Goal: Information Seeking & Learning: Learn about a topic

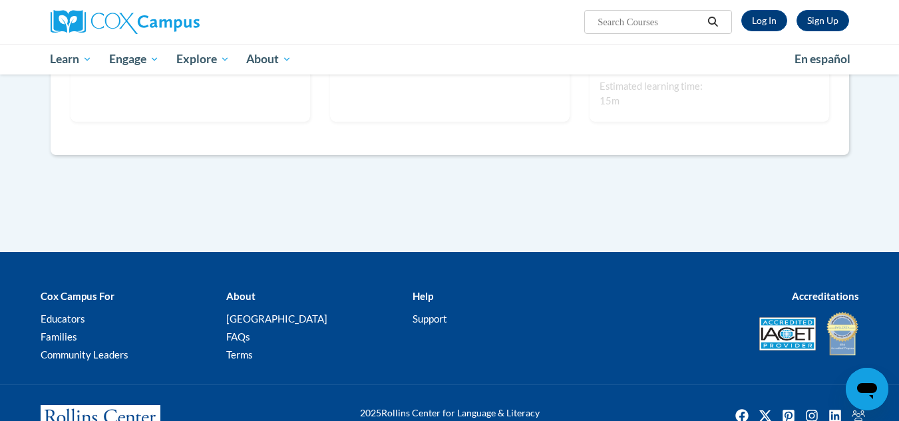
scroll to position [1052, 0]
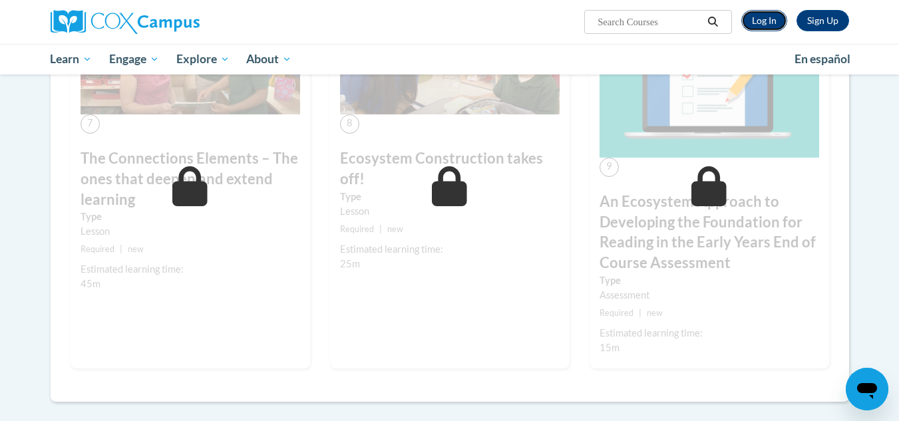
click at [767, 13] on link "Log In" at bounding box center [764, 20] width 46 height 21
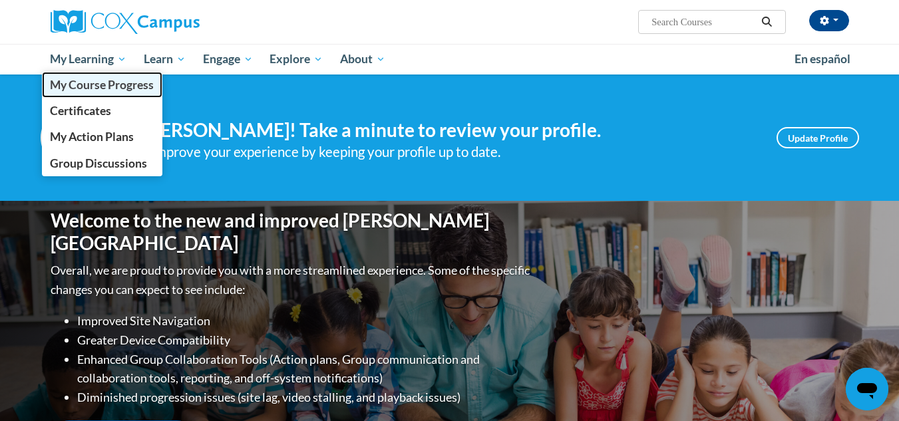
click at [120, 89] on span "My Course Progress" at bounding box center [102, 85] width 104 height 14
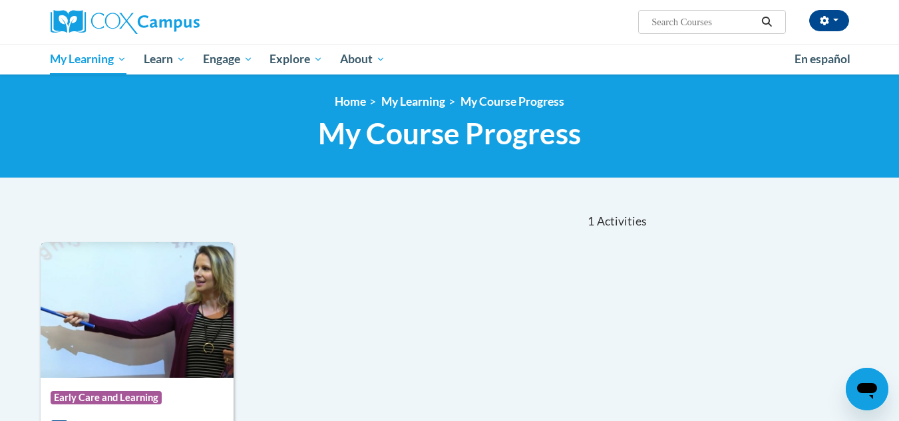
click at [202, 389] on div "Course Category: Early Care and Learning" at bounding box center [138, 400] width 174 height 30
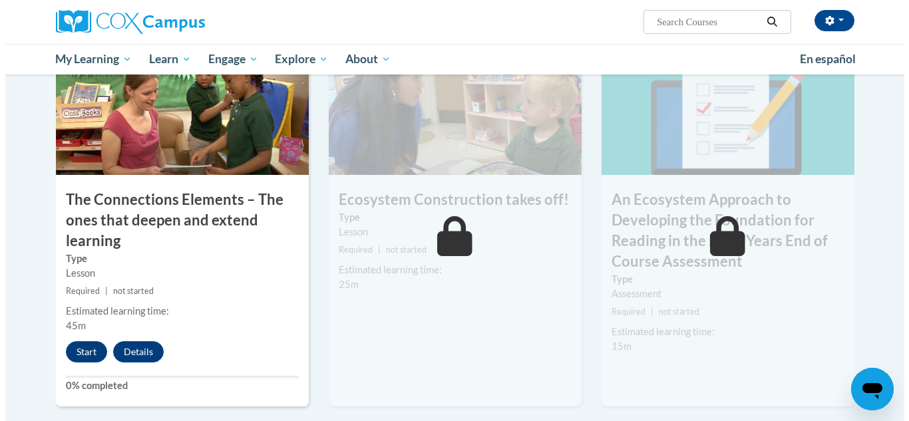
scroll to position [1071, 0]
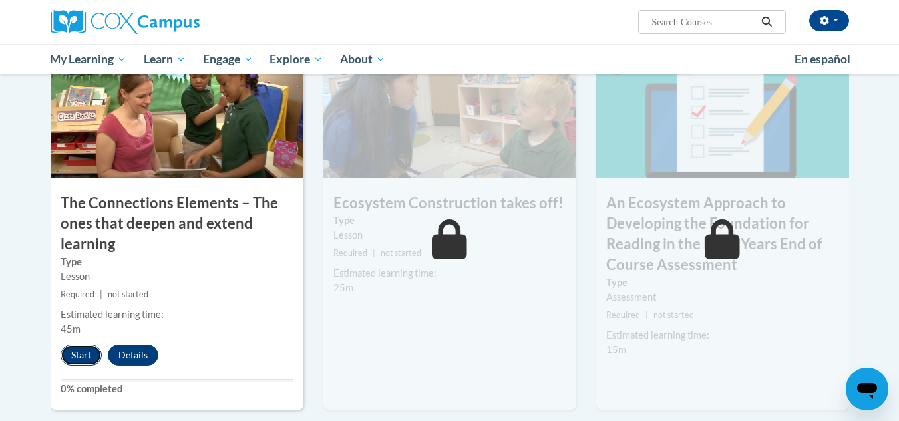
click at [83, 351] on button "Start" at bounding box center [81, 355] width 41 height 21
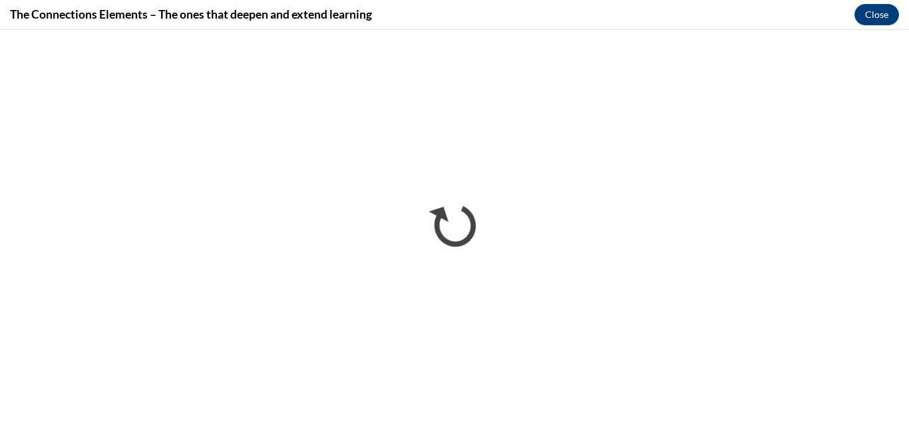
scroll to position [0, 0]
